Goal: Navigation & Orientation: Find specific page/section

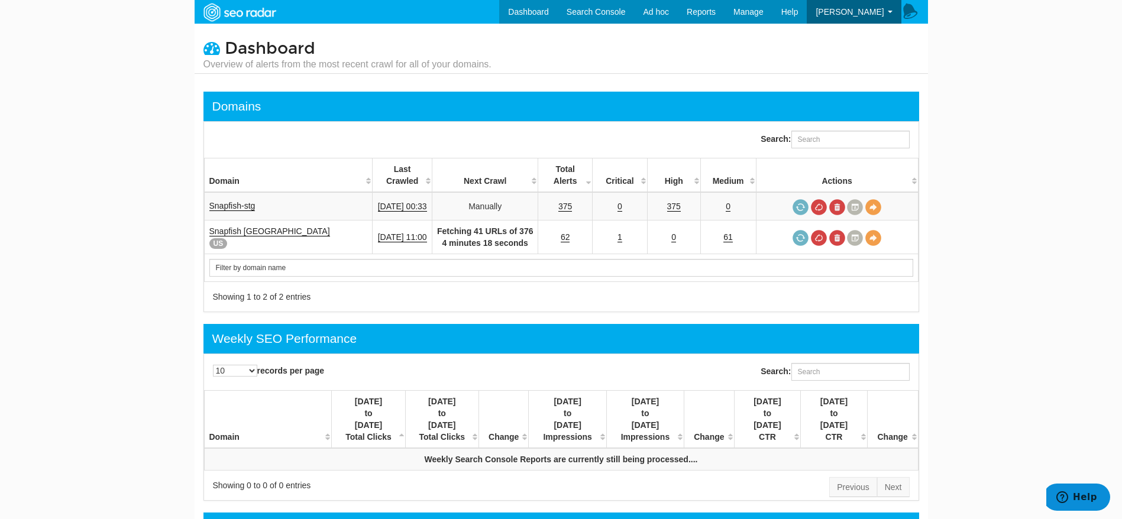
scroll to position [47, 0]
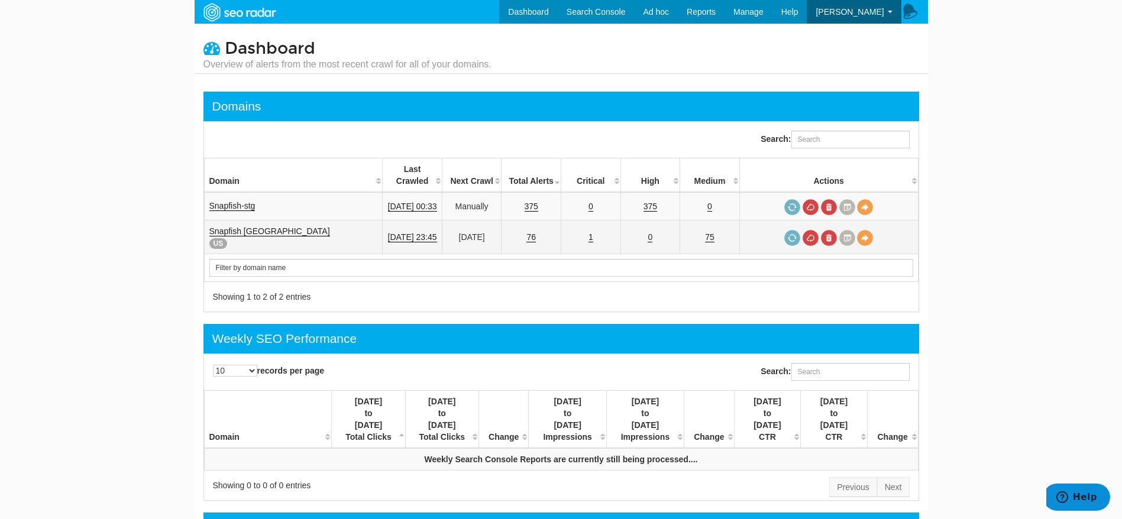
click at [600, 227] on td "1" at bounding box center [591, 238] width 60 height 34
click at [593, 232] on link "1" at bounding box center [590, 237] width 5 height 10
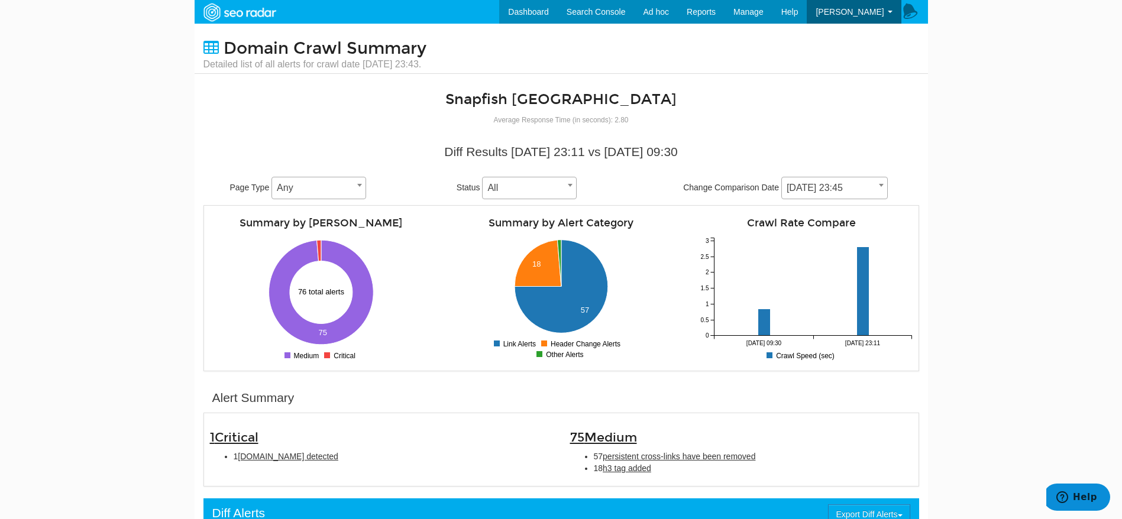
click at [66, 284] on body "Dashboard Search Console Keyword Winners and Losers Page Winners and Losers Arc…" at bounding box center [561, 259] width 1122 height 519
